Goal: Find specific page/section: Find specific page/section

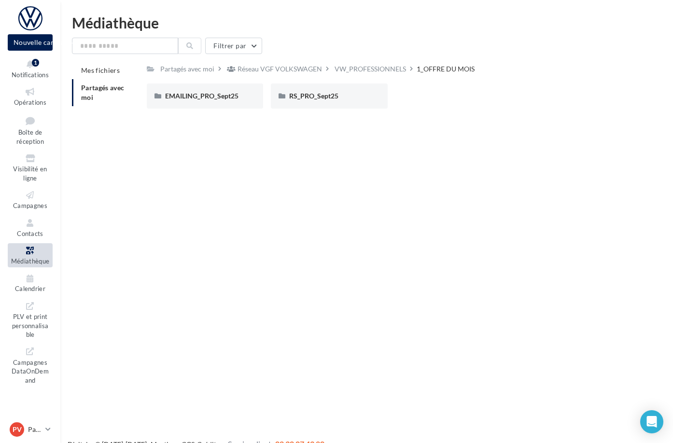
click at [37, 257] on span "Médiathèque" at bounding box center [30, 261] width 39 height 8
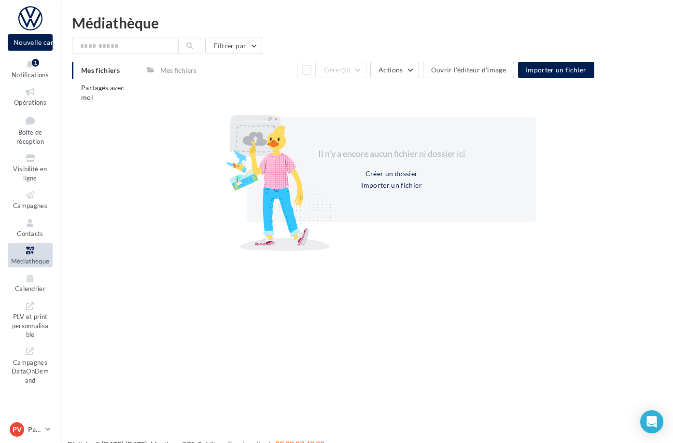
click at [196, 69] on div "Mes fichiers" at bounding box center [178, 71] width 36 height 10
click at [51, 425] on icon at bounding box center [47, 429] width 5 height 8
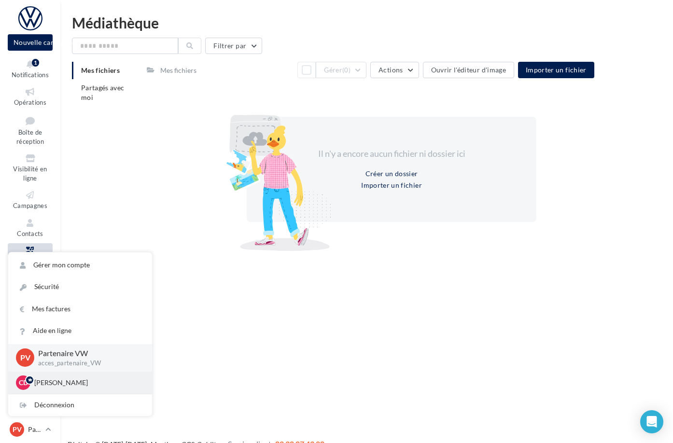
click at [71, 378] on p "Claire DALLET" at bounding box center [87, 383] width 106 height 10
